Goal: Task Accomplishment & Management: Use online tool/utility

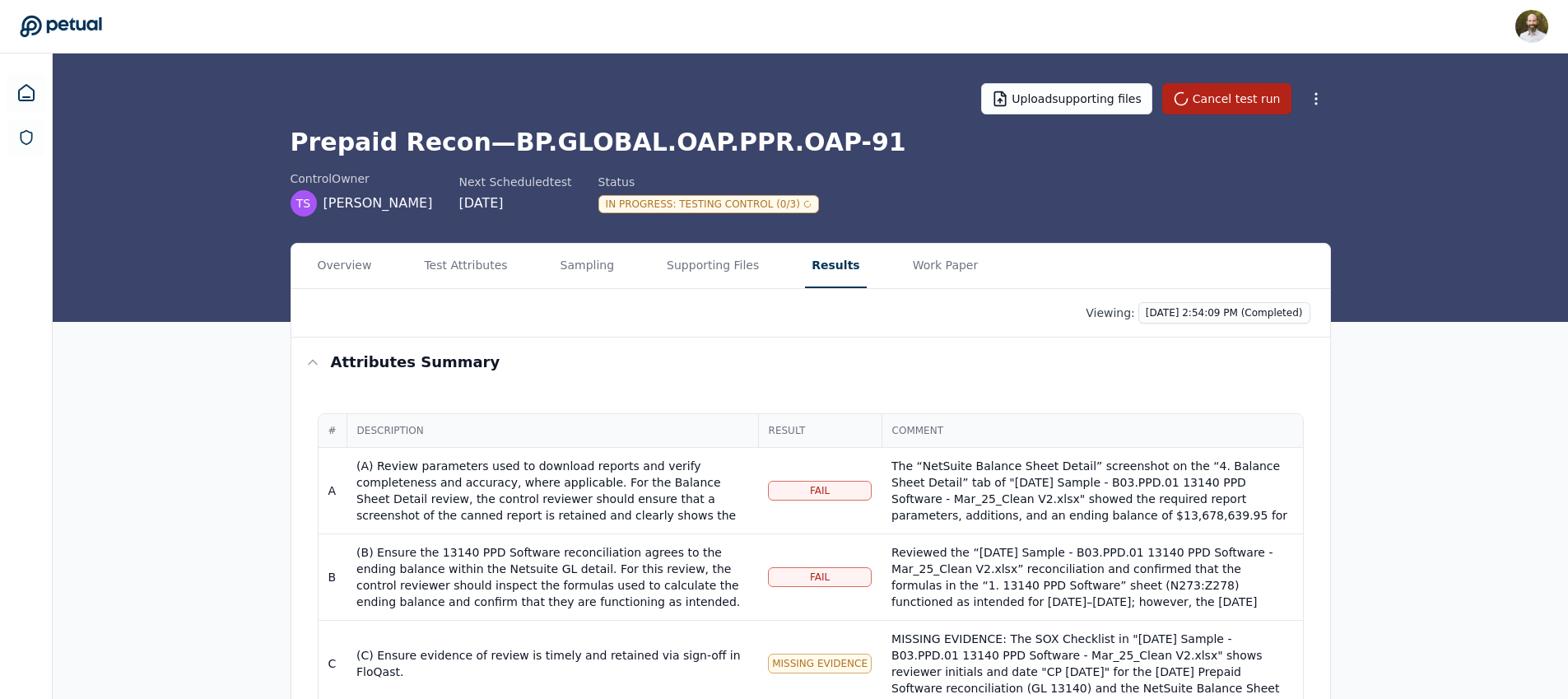
scroll to position [98, 0]
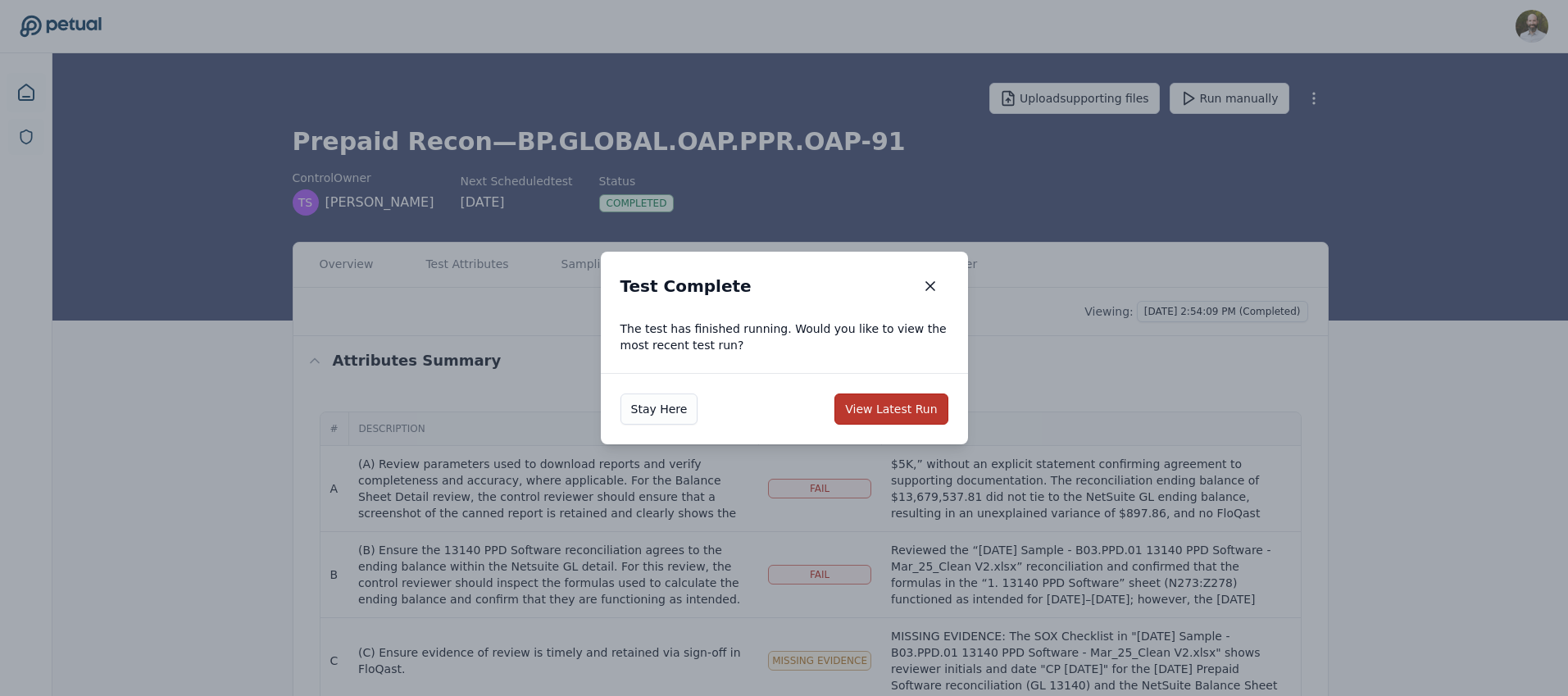
click at [897, 410] on button "View Latest Run" at bounding box center [892, 409] width 114 height 31
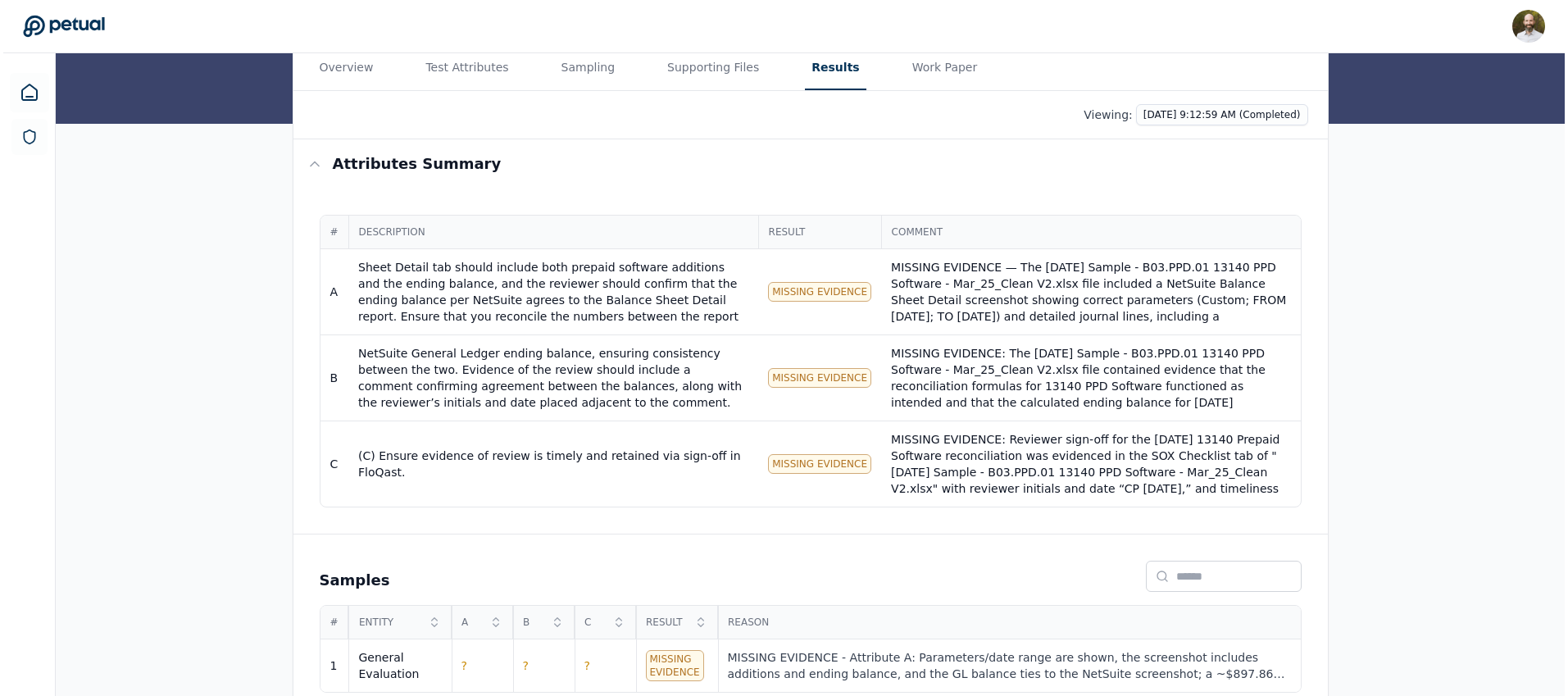
scroll to position [220, 0]
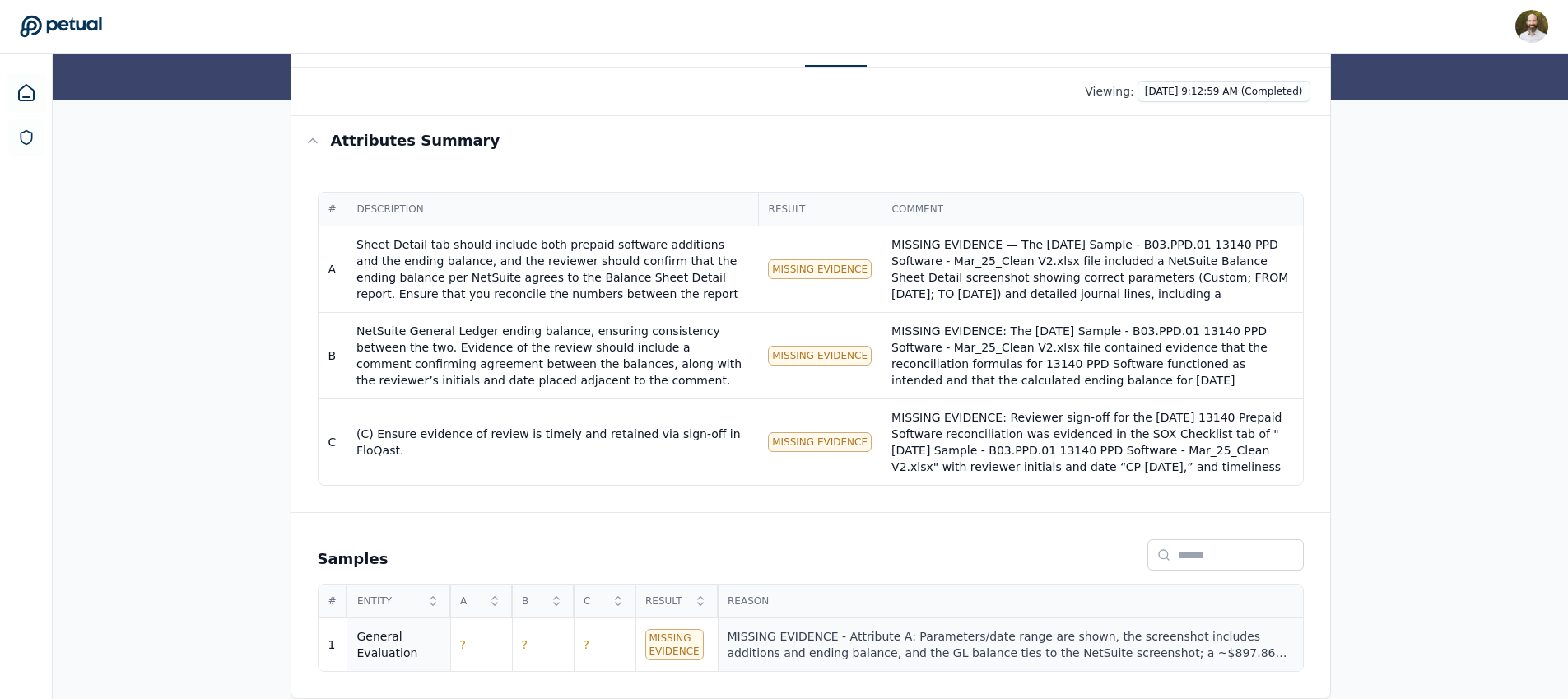
click at [785, 645] on div "MISSING EVIDENCE - Attribute A: Parameters/date range are shown, the screenshot…" at bounding box center [1009, 644] width 565 height 33
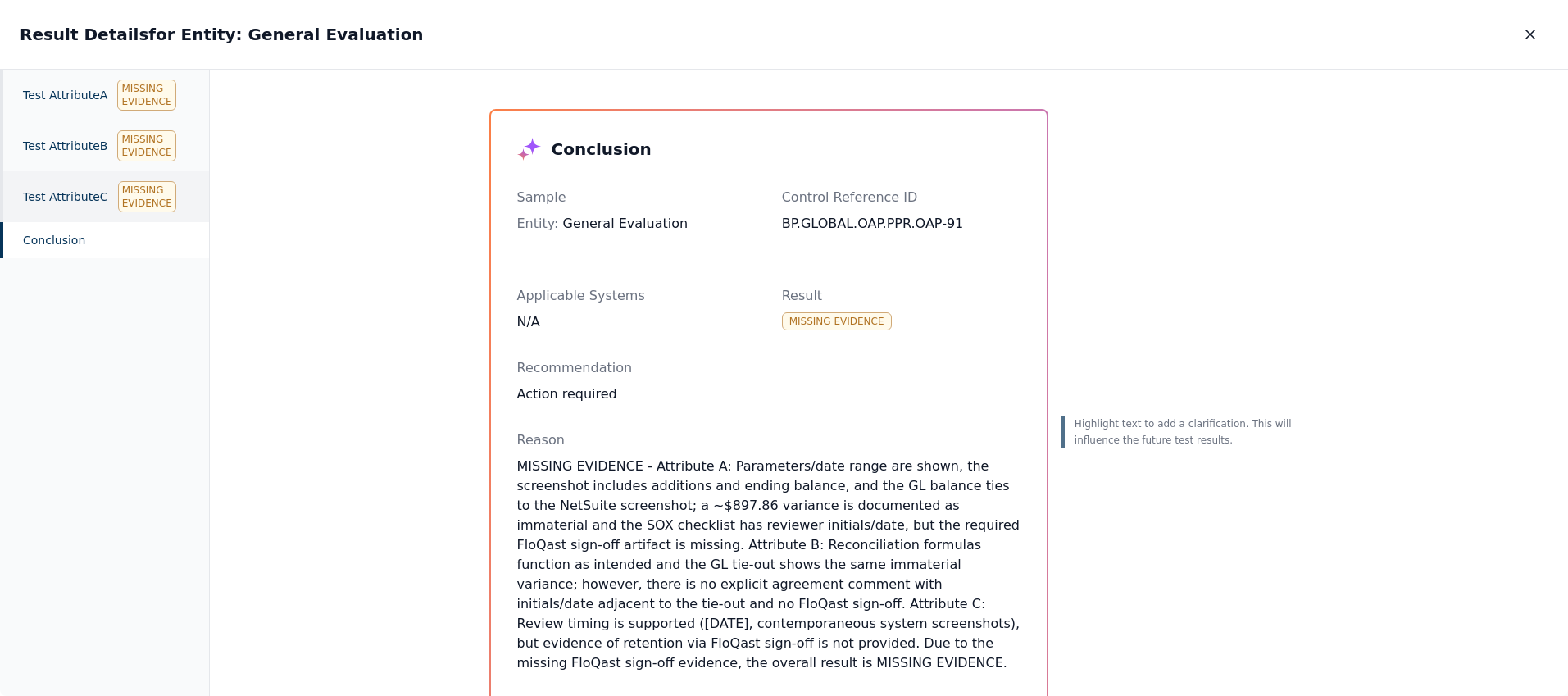
click at [61, 196] on div "Test Attribute C Missing Evidence" at bounding box center [104, 196] width 209 height 51
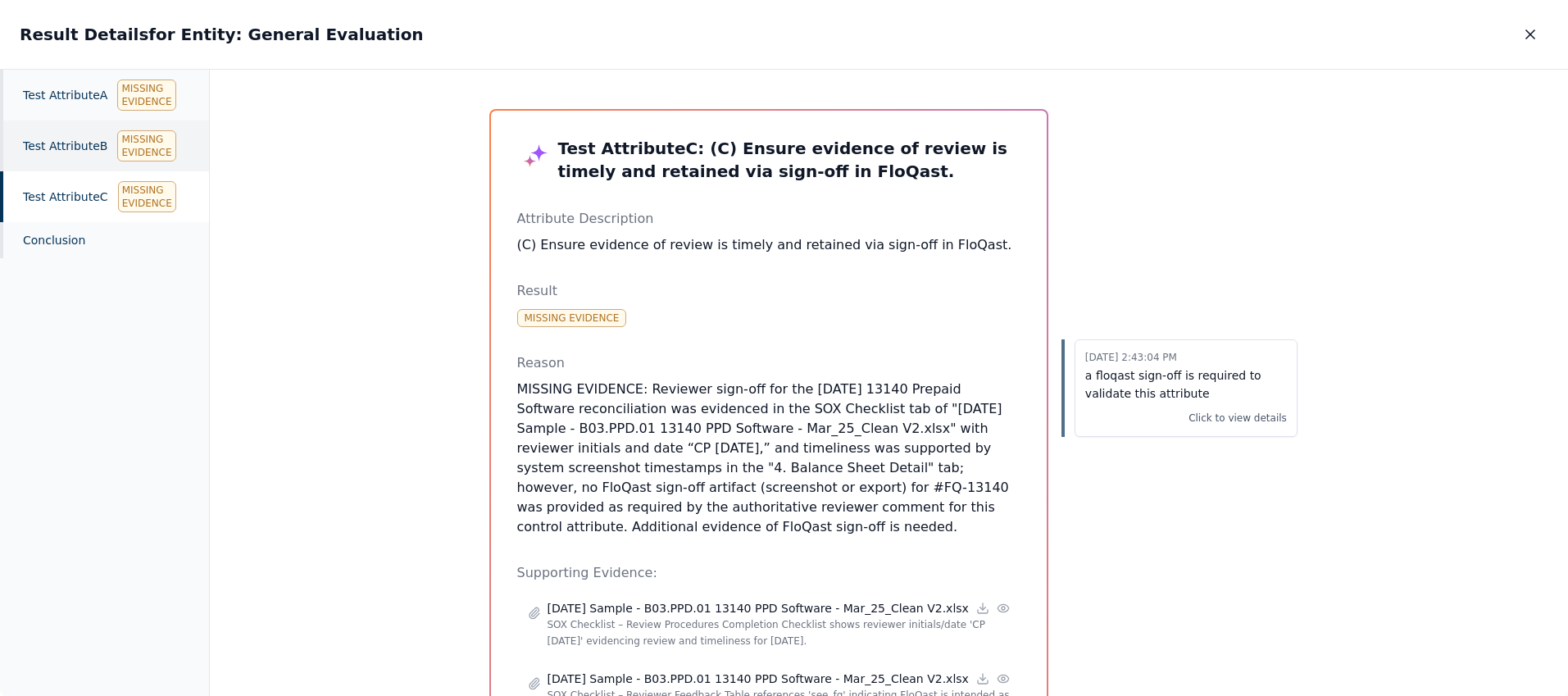
click at [63, 147] on div "Test Attribute B Missing Evidence" at bounding box center [104, 145] width 209 height 51
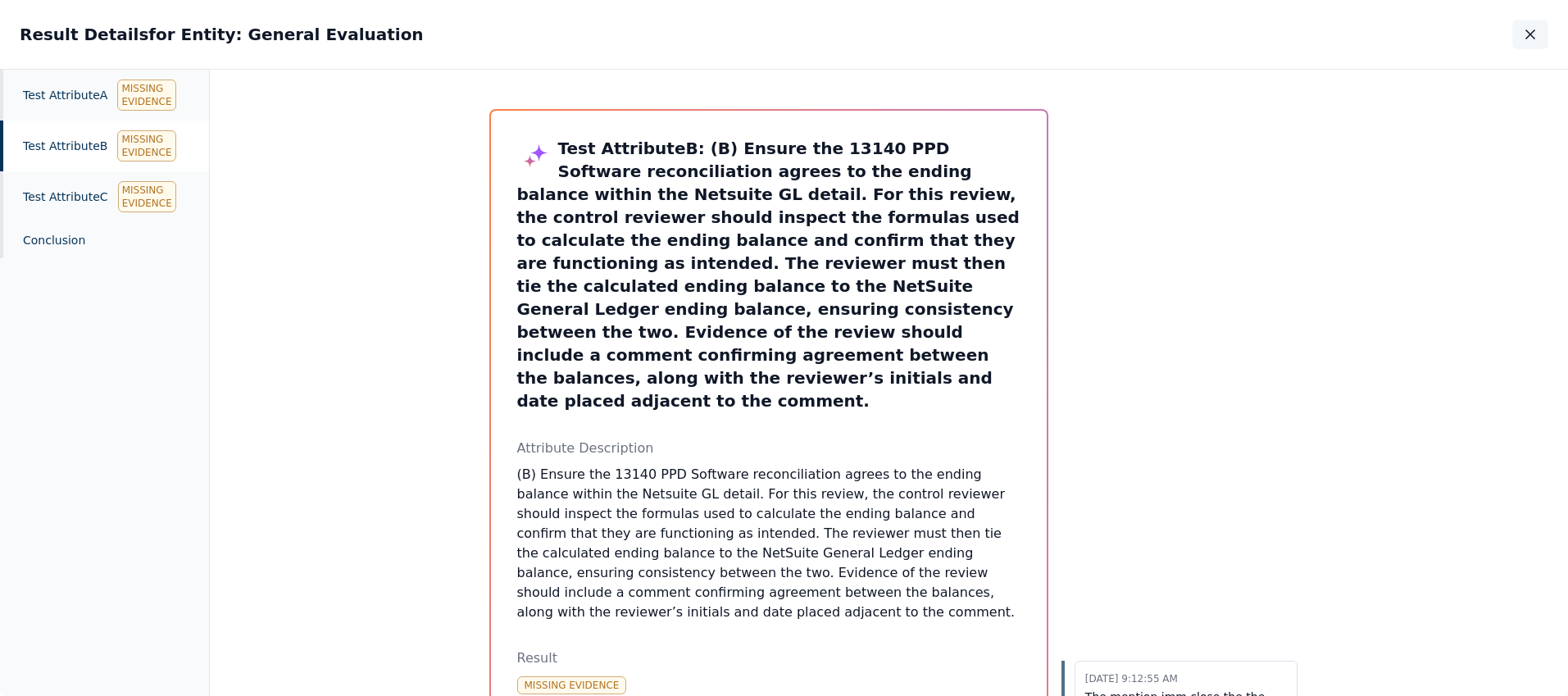
click at [1530, 34] on icon "button" at bounding box center [1530, 35] width 9 height 9
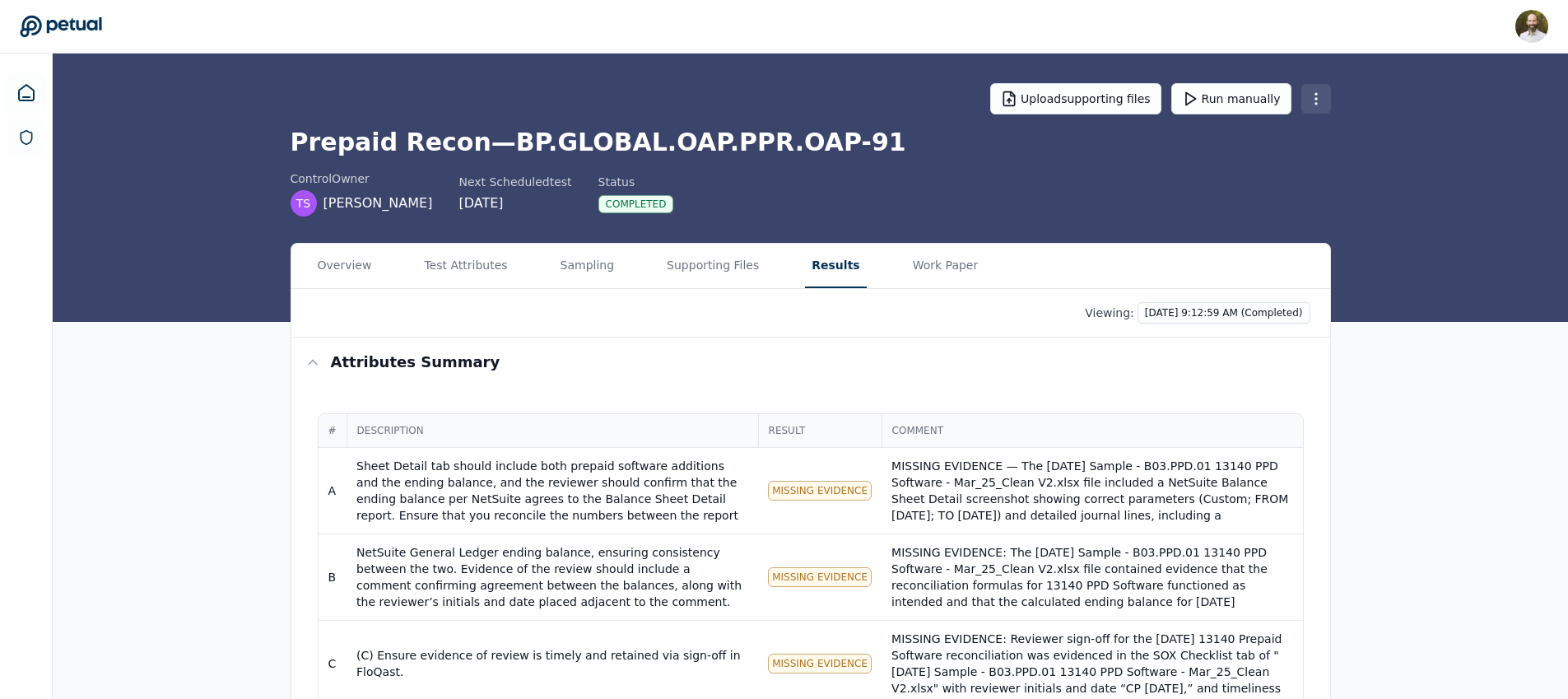
click at [1323, 99] on html "David Coulombe david.coulombe@petual.ai Sign out Upload supporting files Run ma…" at bounding box center [784, 460] width 1568 height 920
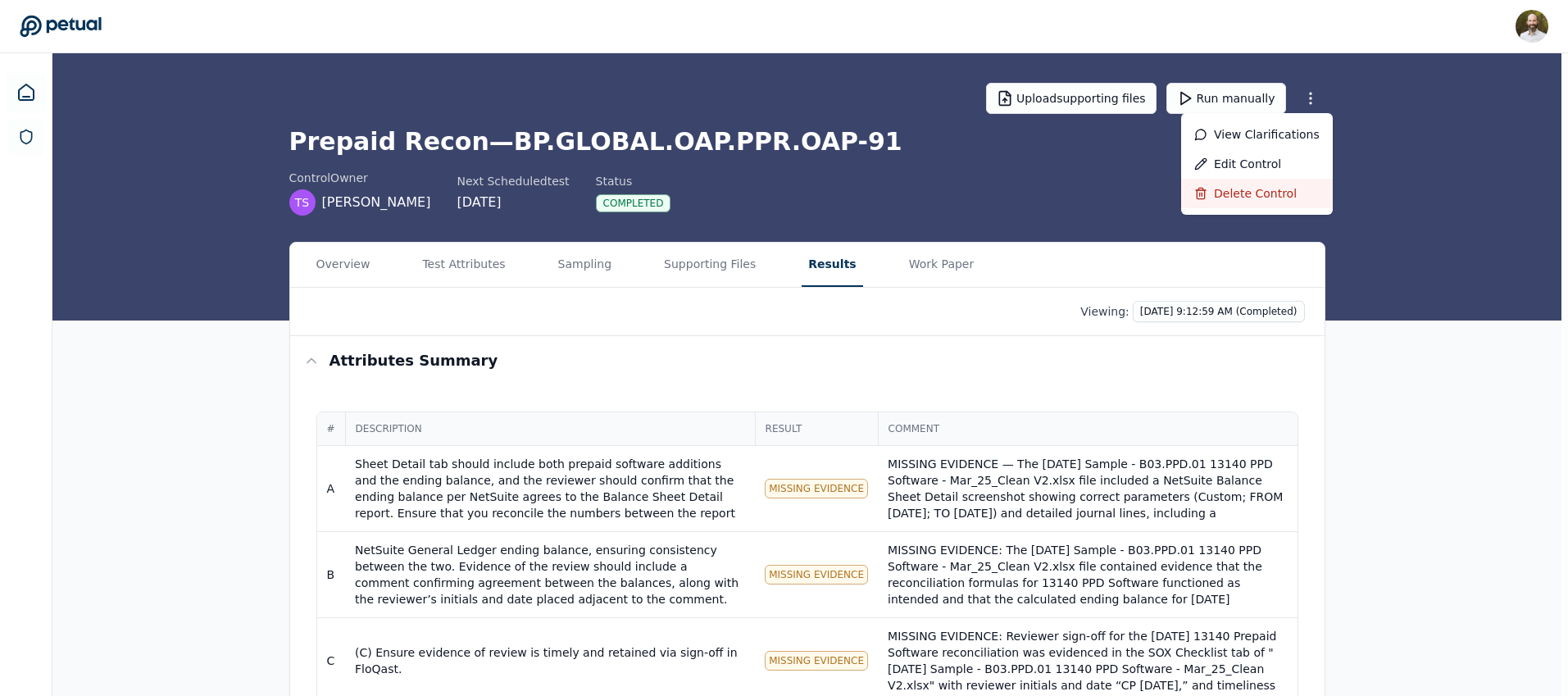
click at [1232, 196] on div "Delete control" at bounding box center [1257, 193] width 152 height 30
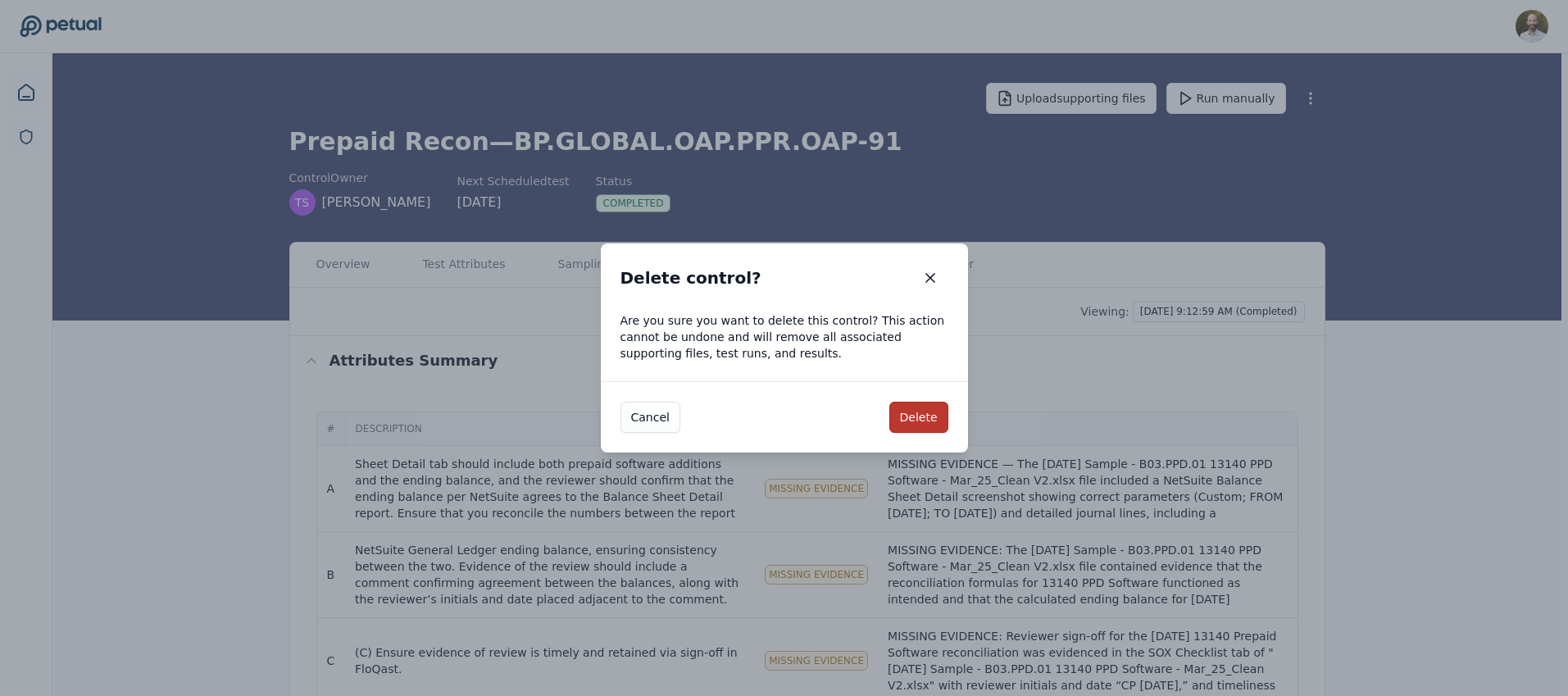
click at [914, 405] on button "Delete" at bounding box center [919, 417] width 59 height 31
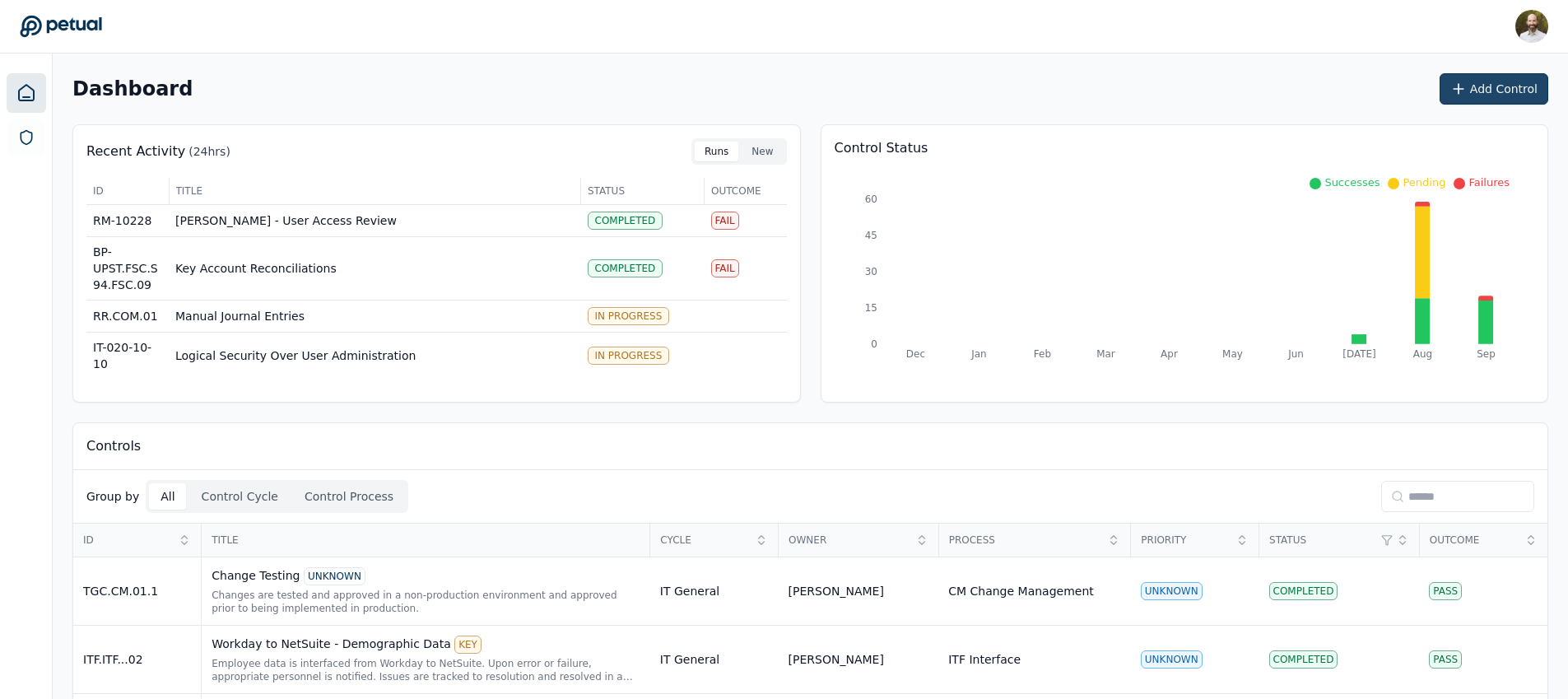
click at [1510, 78] on button "Add Control" at bounding box center [1494, 89] width 108 height 31
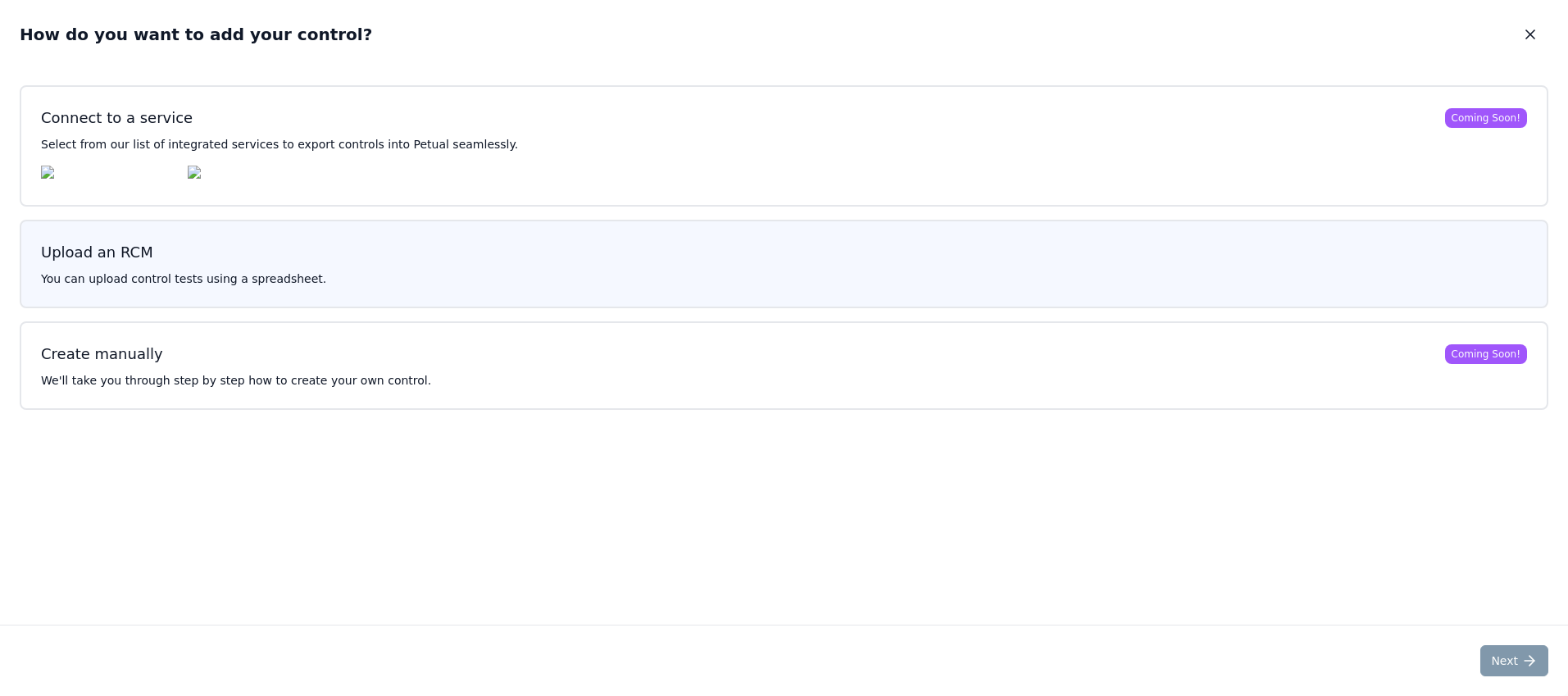
click at [663, 273] on button "Upload an RCM You can upload control tests using a spreadsheet." at bounding box center [783, 263] width 1529 height 88
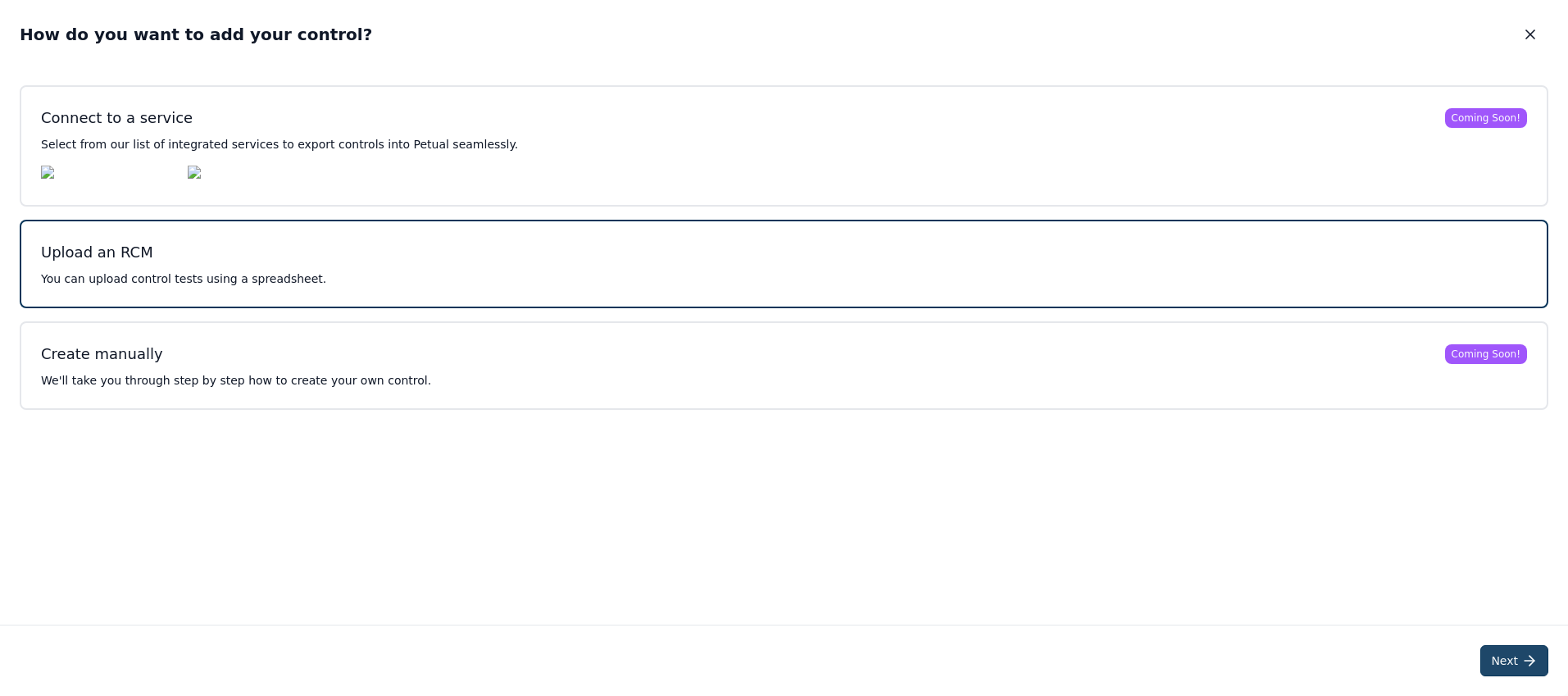
click at [1518, 658] on button "Next" at bounding box center [1514, 660] width 68 height 31
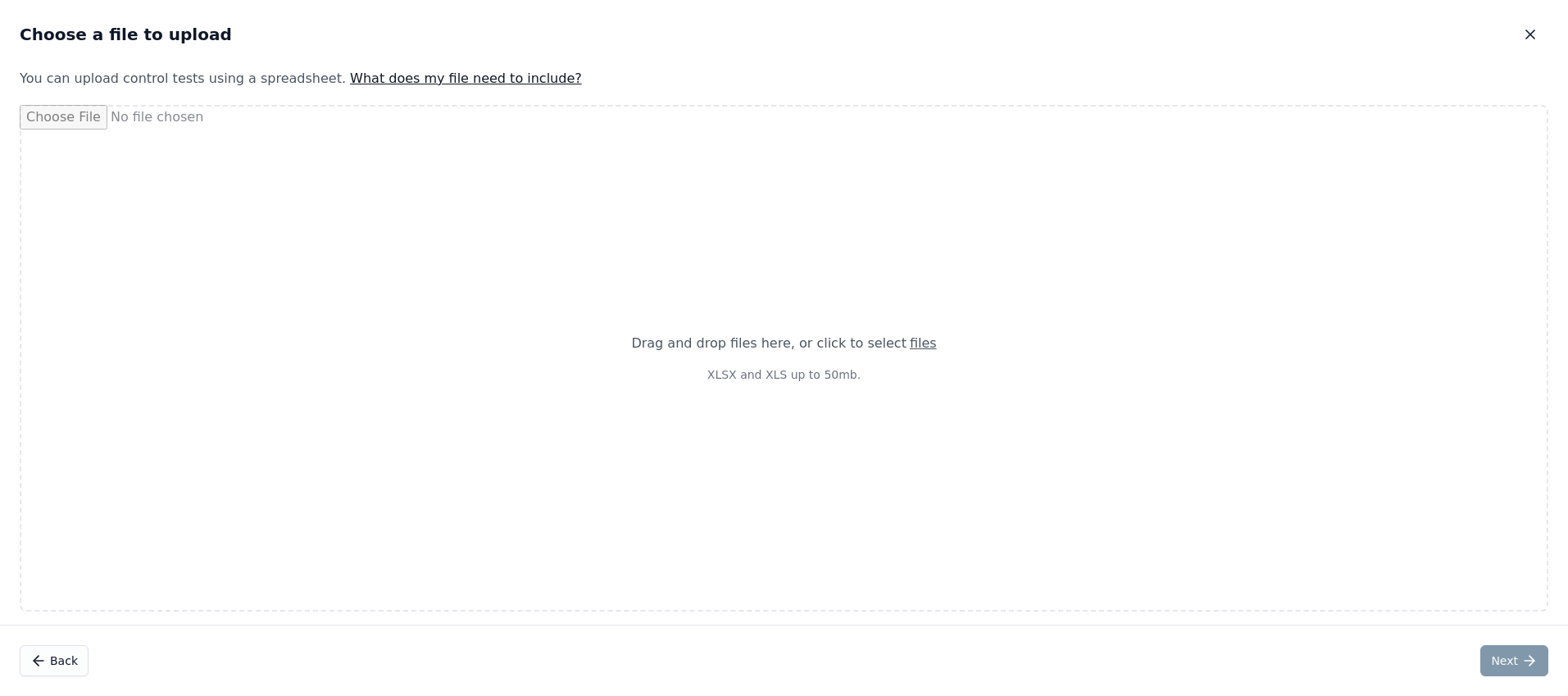
click at [999, 347] on div "Drag and drop files here , or click to select files XLSX and XLS up to 50mb." at bounding box center [783, 358] width 1529 height 507
type input "**********"
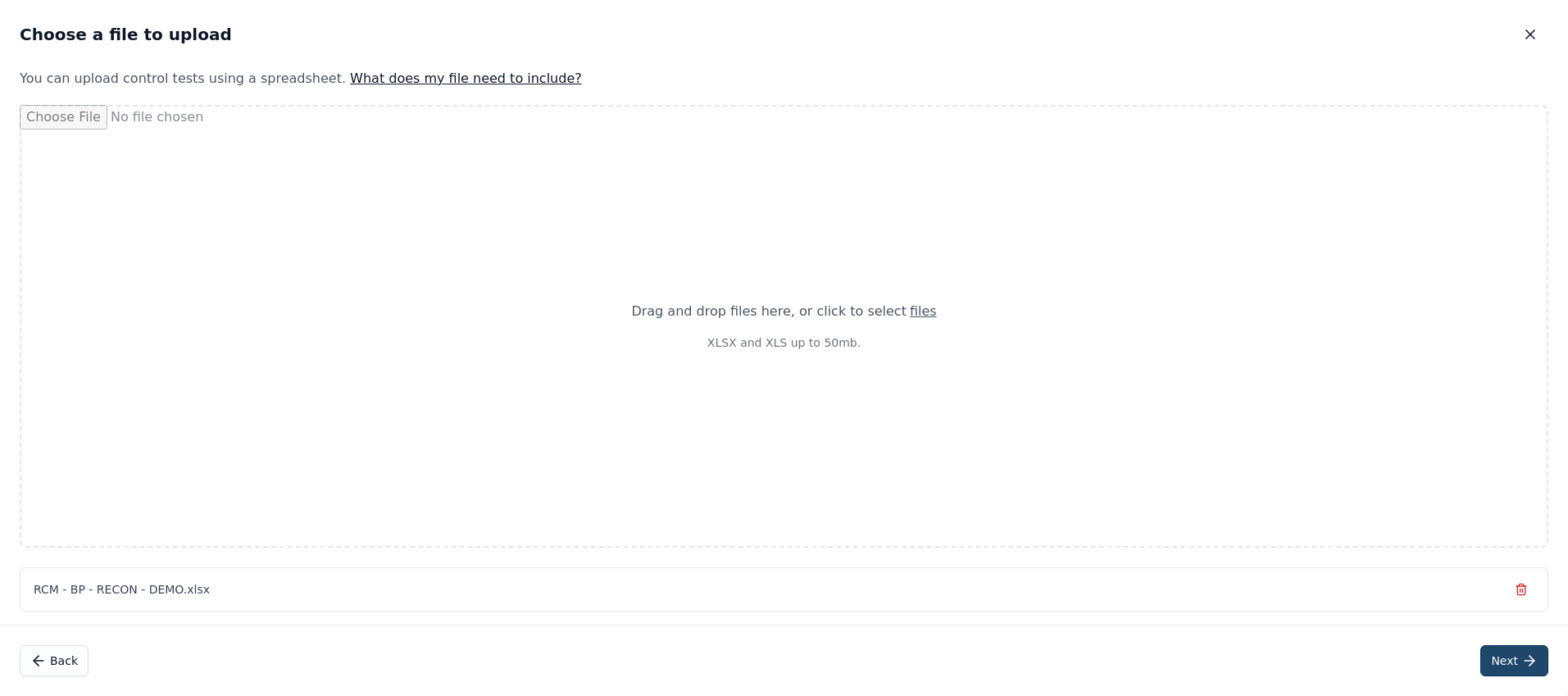
click at [1512, 661] on button "Next" at bounding box center [1514, 660] width 68 height 31
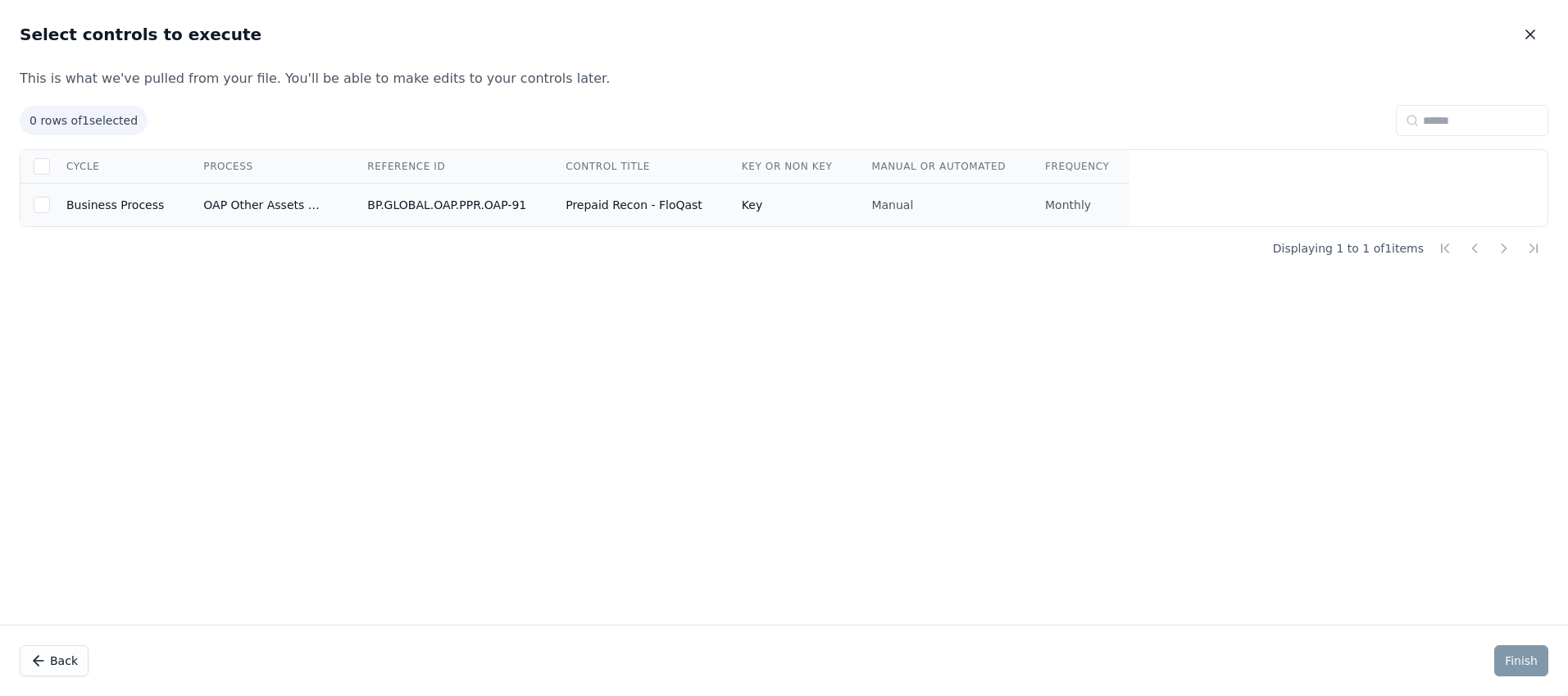
click at [674, 205] on td "Prepaid Recon - FloQast" at bounding box center [634, 205] width 176 height 43
click at [1518, 666] on button "Finish" at bounding box center [1522, 660] width 54 height 31
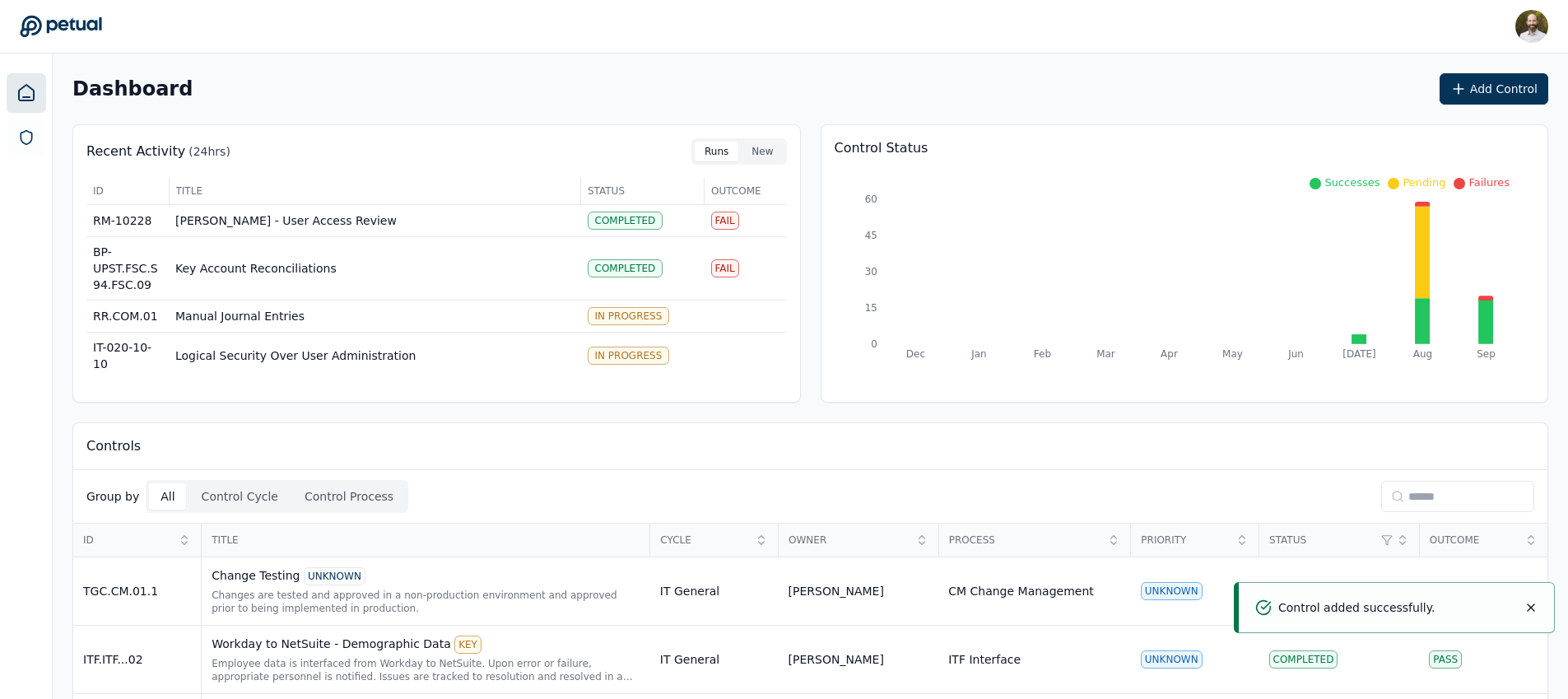
click at [1414, 492] on input at bounding box center [1457, 496] width 154 height 31
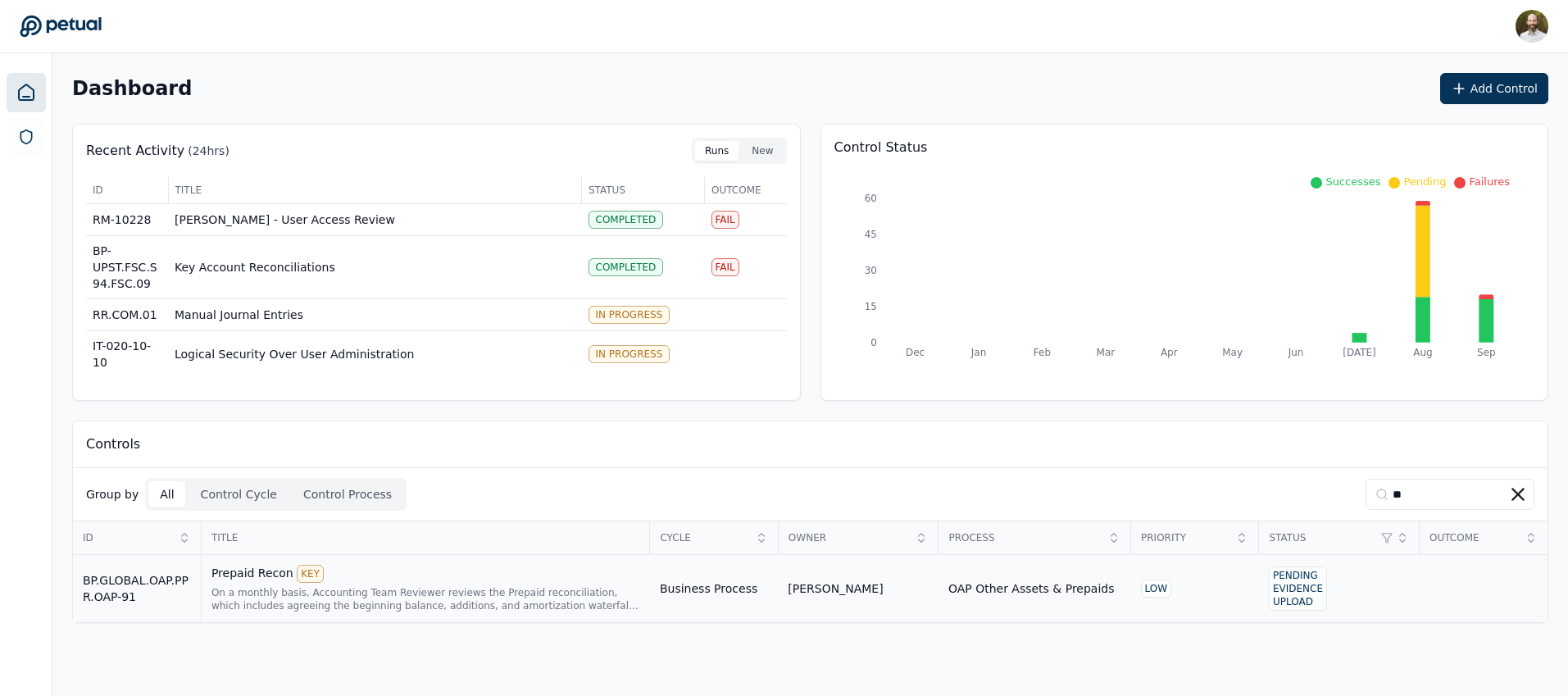
type input "**"
click at [729, 594] on td "Business Process" at bounding box center [714, 588] width 128 height 68
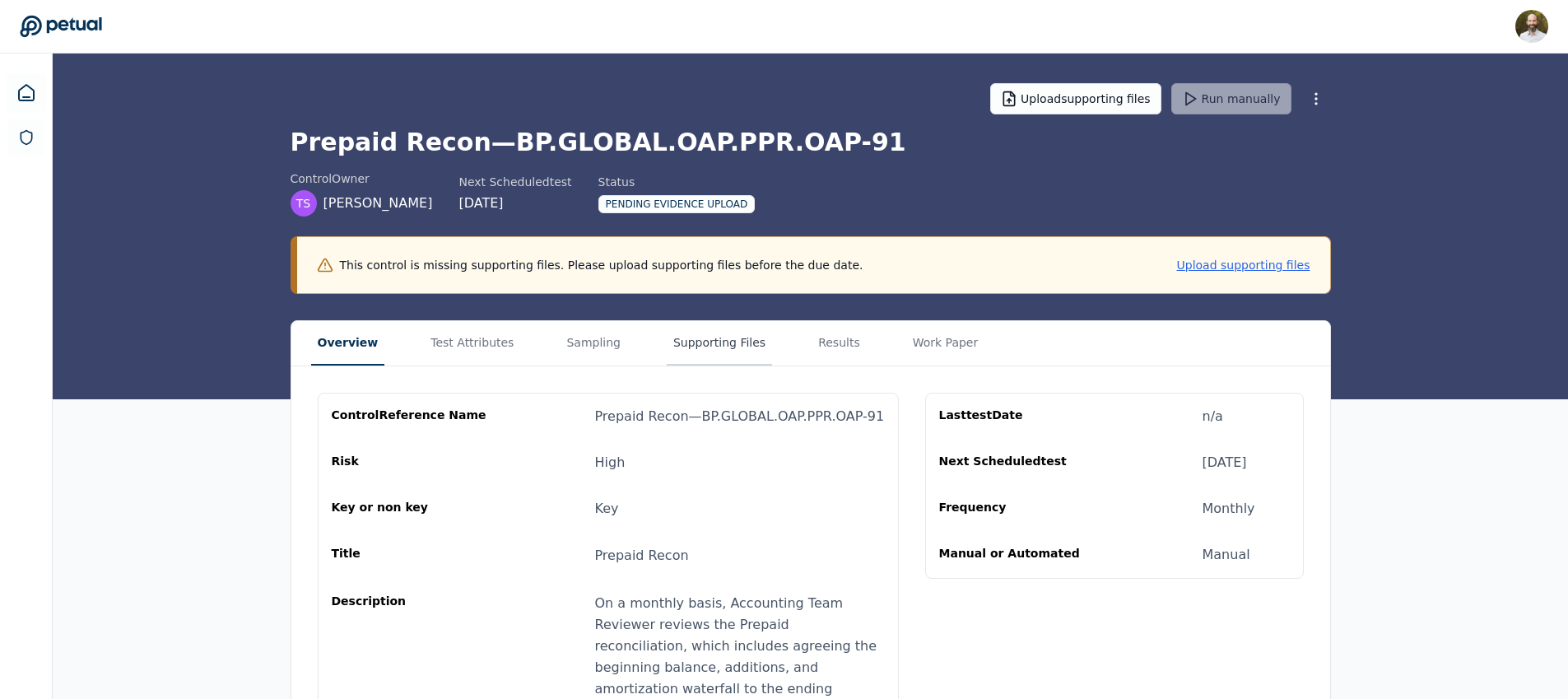
click at [676, 339] on button "Supporting Files" at bounding box center [718, 343] width 105 height 44
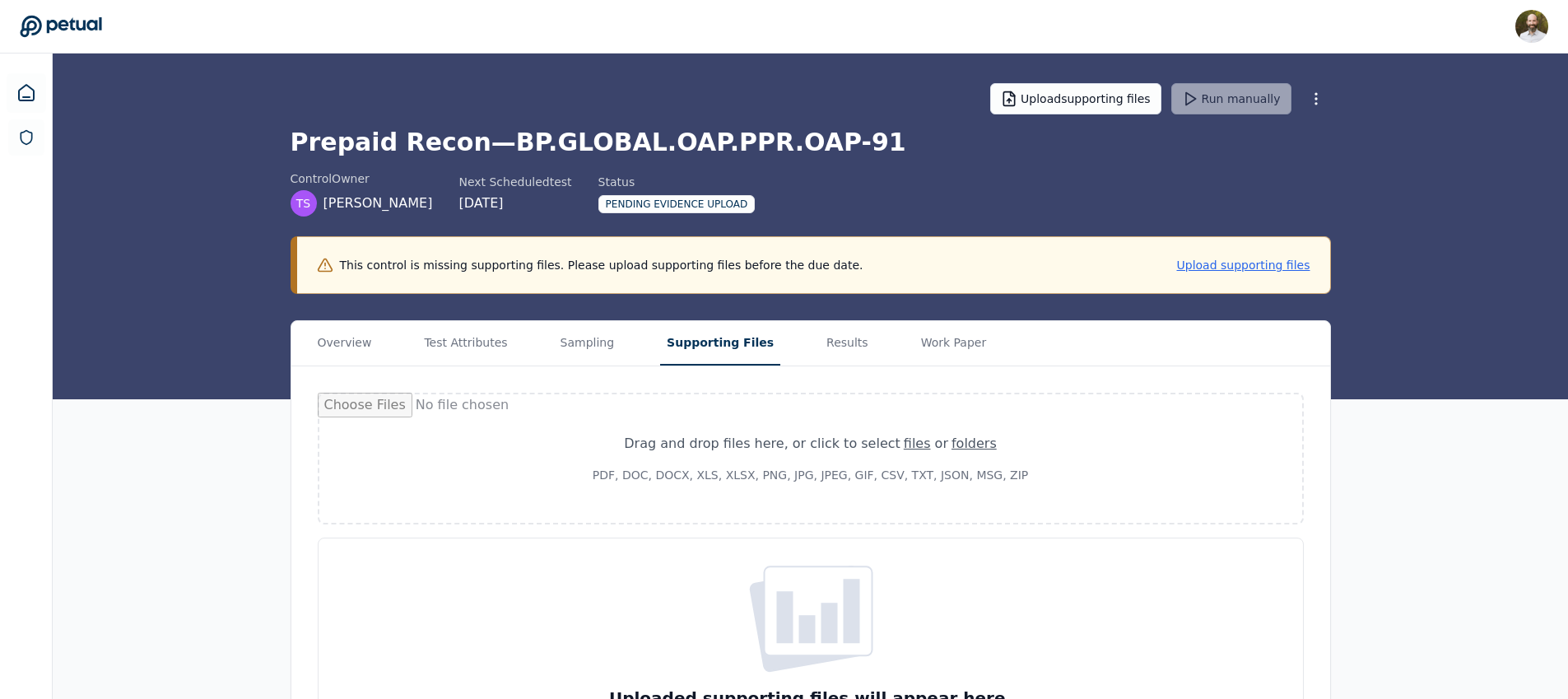
click at [749, 448] on div "Drag and drop files here , or click to select files or folders" at bounding box center [811, 443] width 436 height 19
type input "**********"
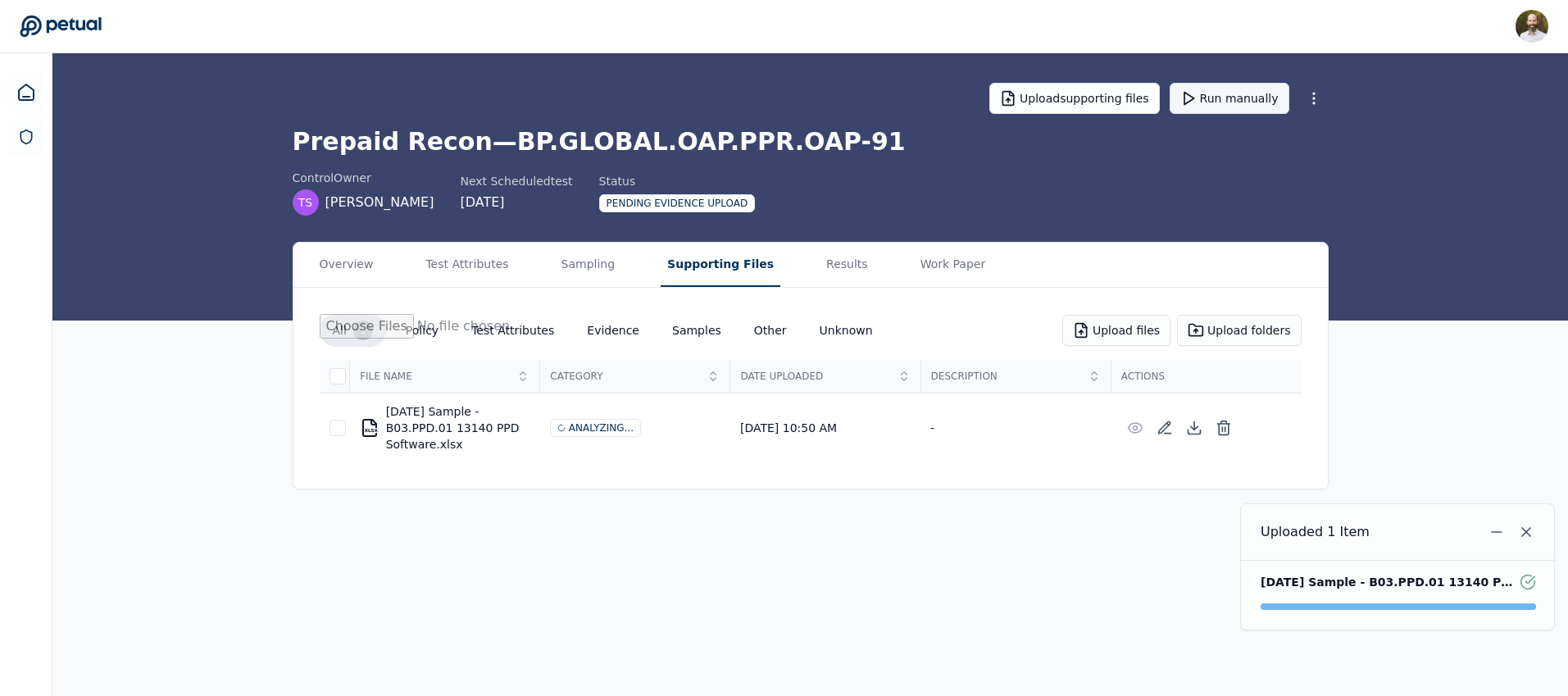
click at [1224, 101] on button "Run manually" at bounding box center [1229, 98] width 119 height 31
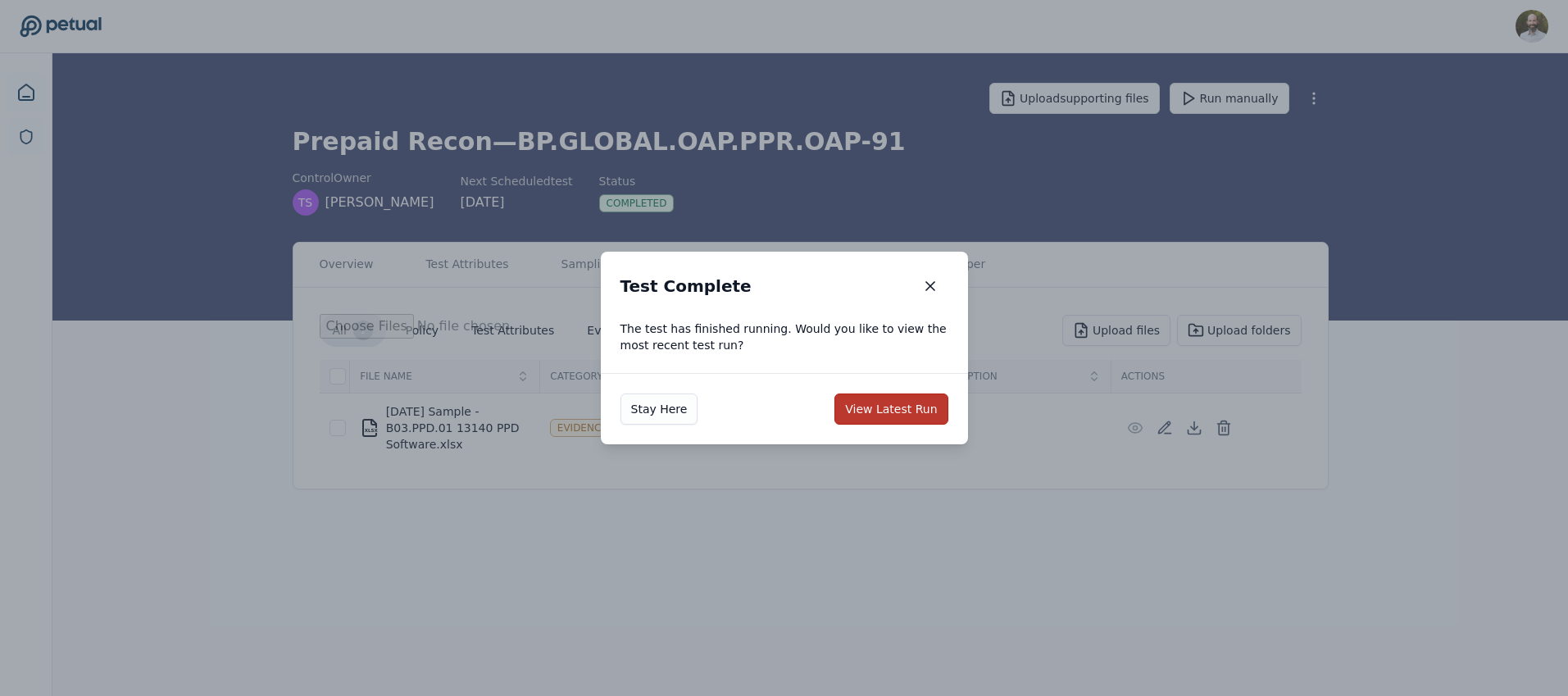
click at [893, 406] on button "View Latest Run" at bounding box center [892, 409] width 114 height 31
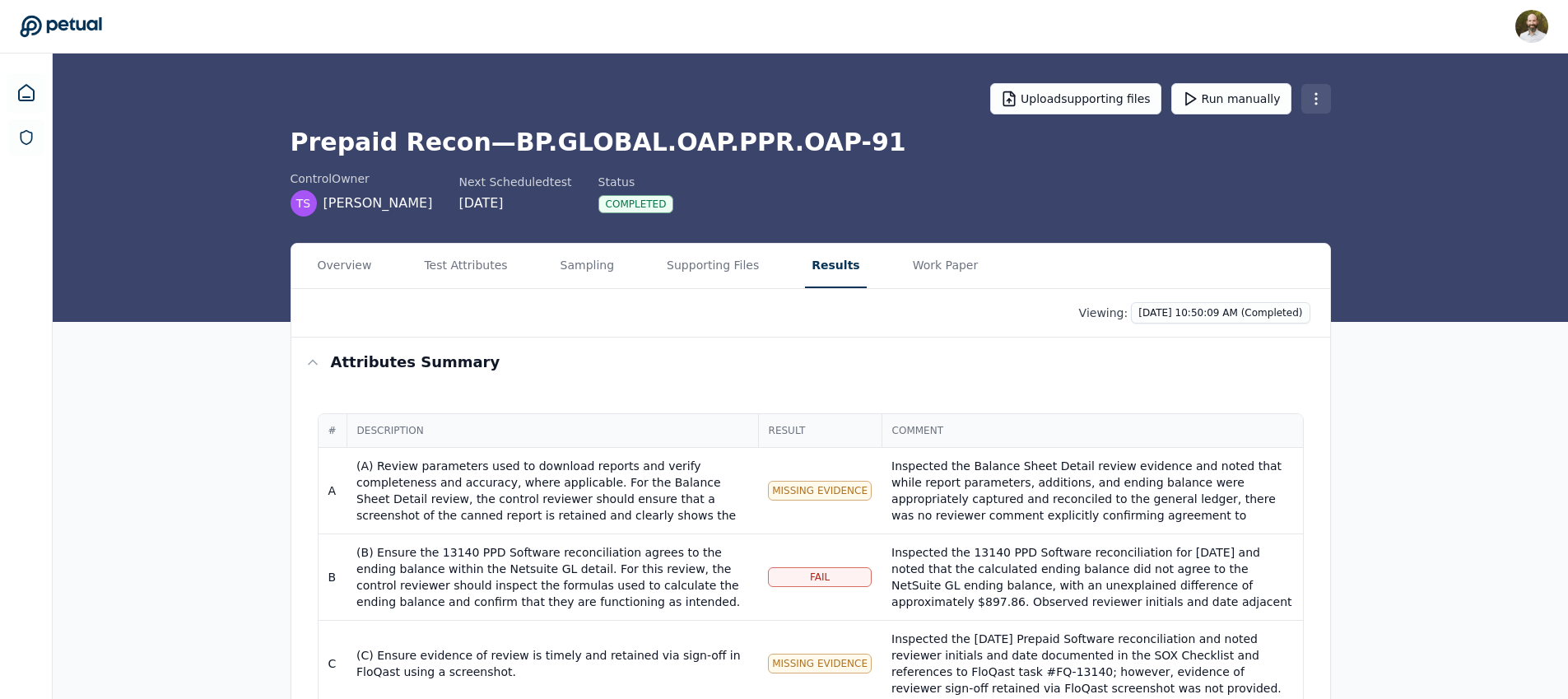
click at [1322, 102] on html "[PERSON_NAME] [PERSON_NAME][EMAIL_ADDRESS][PERSON_NAME] Sign out Upload support…" at bounding box center [784, 460] width 1568 height 920
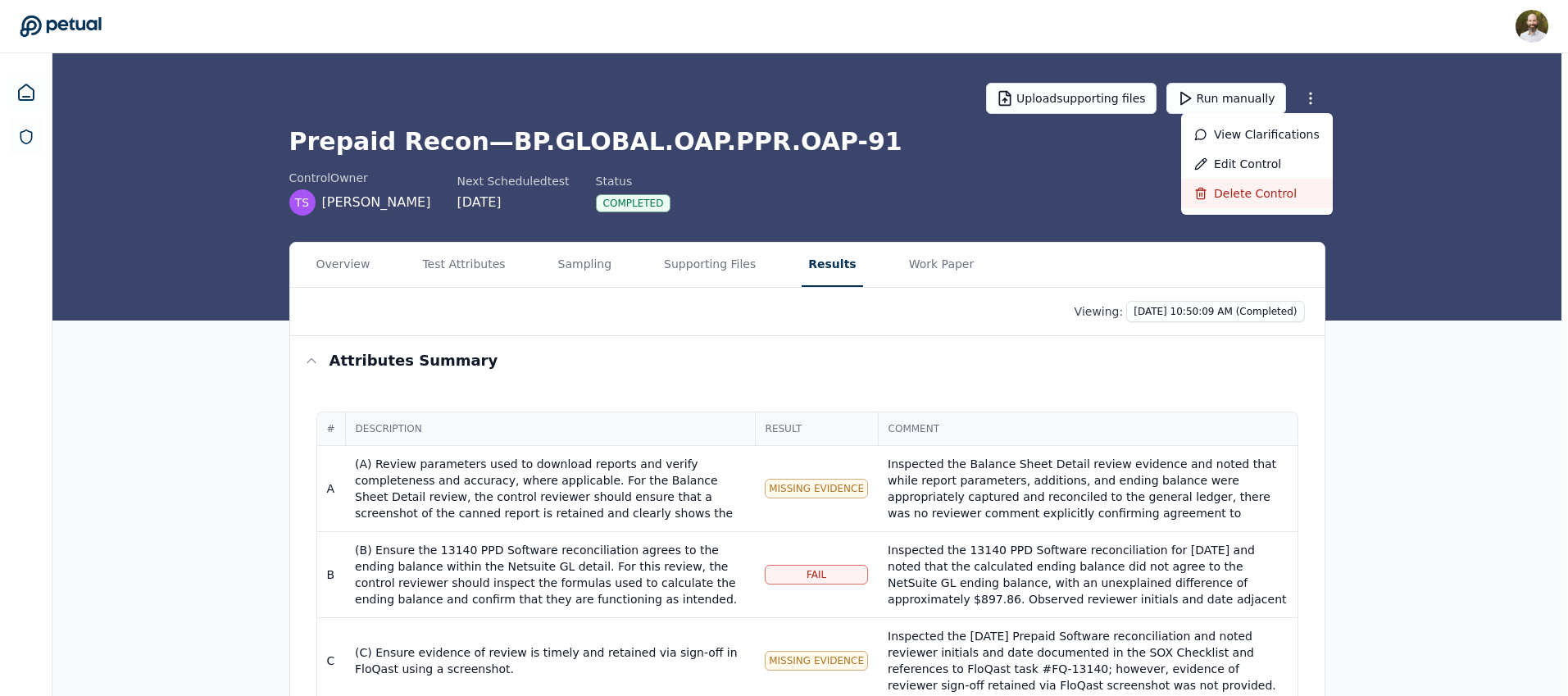
click at [1240, 191] on div "Delete control" at bounding box center [1257, 193] width 152 height 30
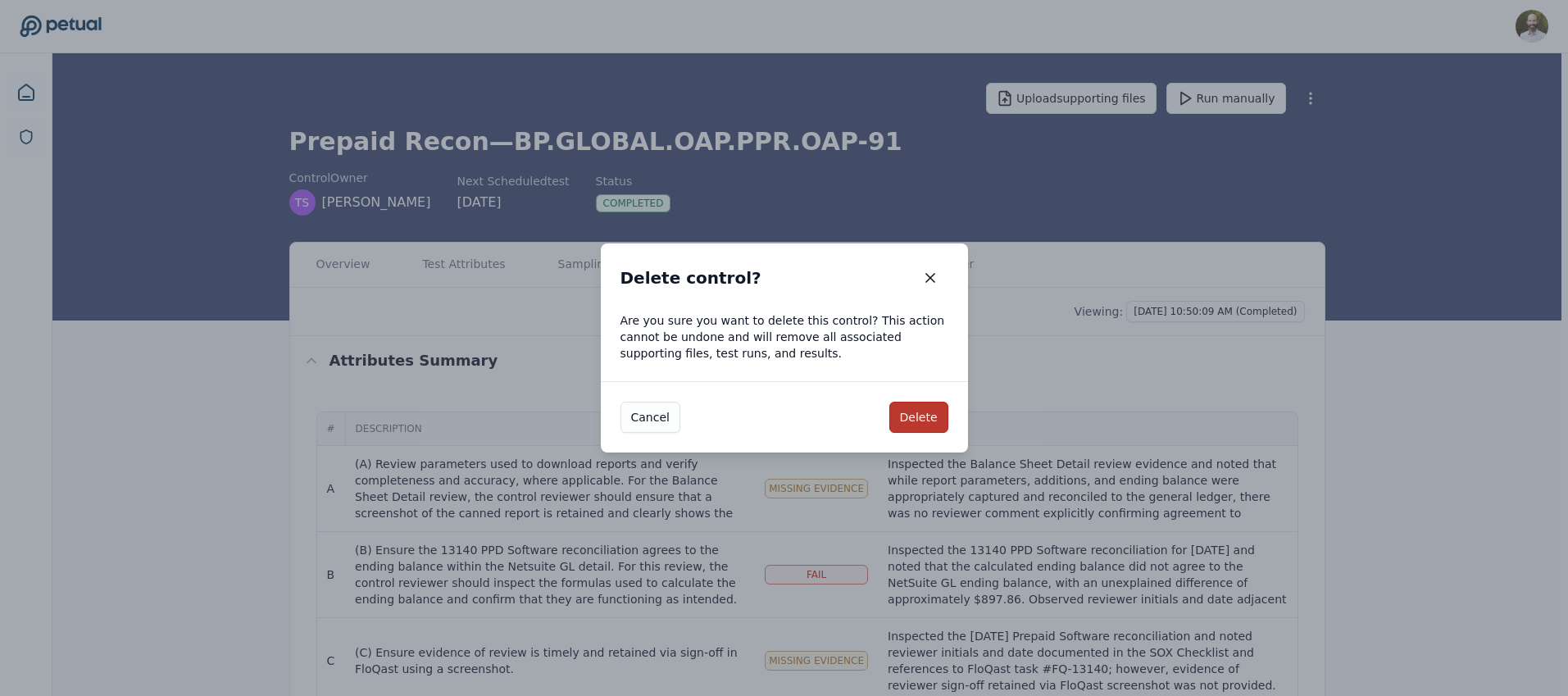
click at [930, 412] on button "Delete" at bounding box center [919, 417] width 59 height 31
